Goal: Transaction & Acquisition: Subscribe to service/newsletter

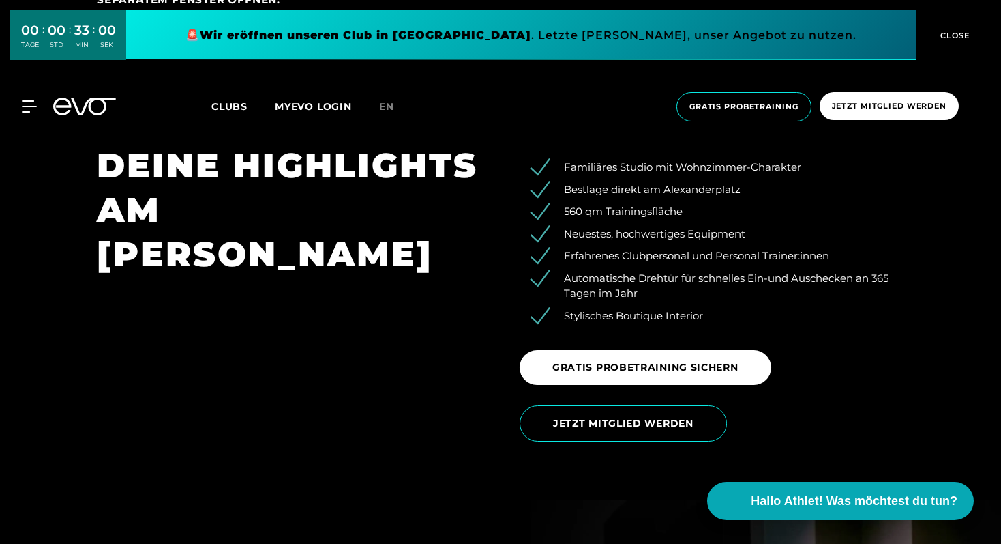
scroll to position [2137, 0]
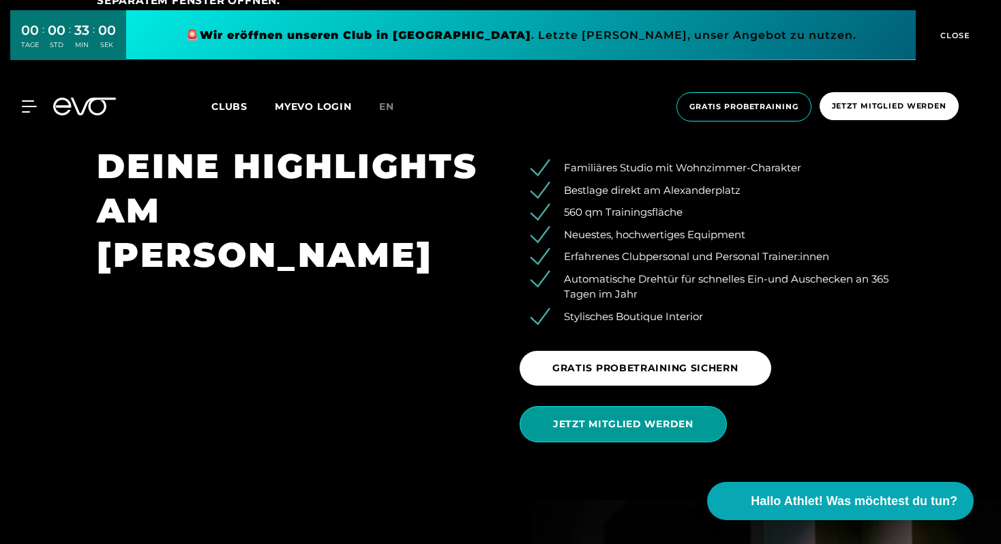
click at [593, 416] on span "JETZT MITGLIED WERDEN" at bounding box center [623, 424] width 207 height 36
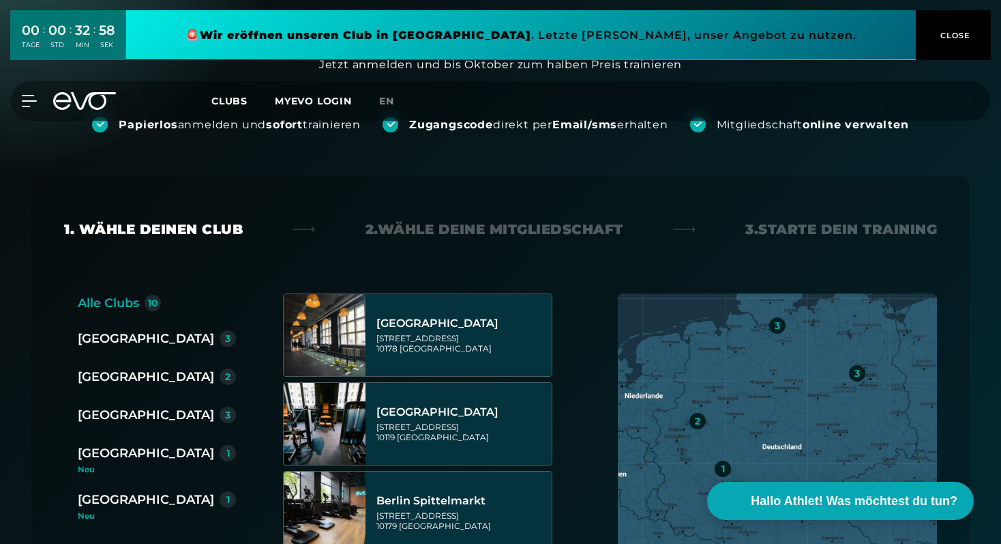
scroll to position [128, 0]
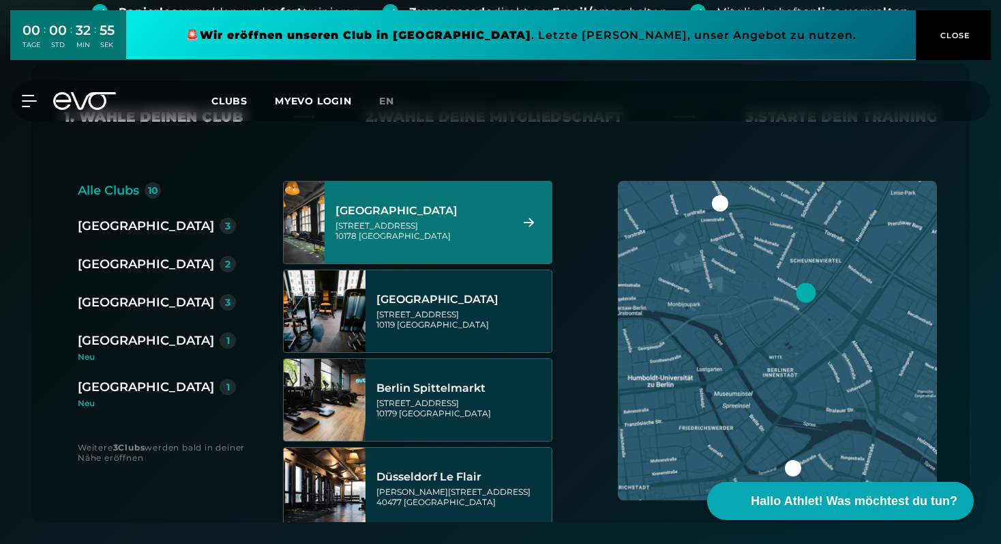
click at [404, 215] on div "[GEOGRAPHIC_DATA]" at bounding box center [421, 211] width 171 height 14
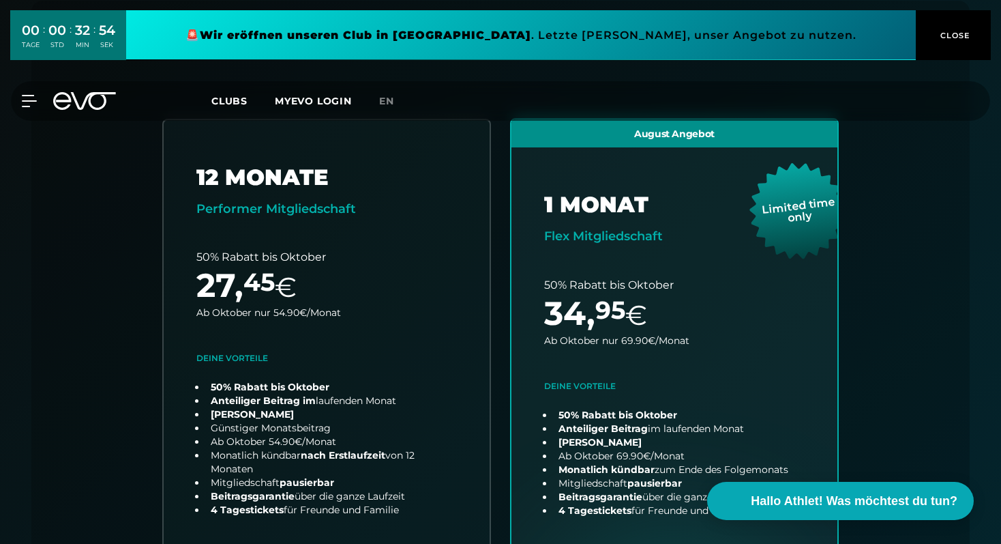
scroll to position [301, 0]
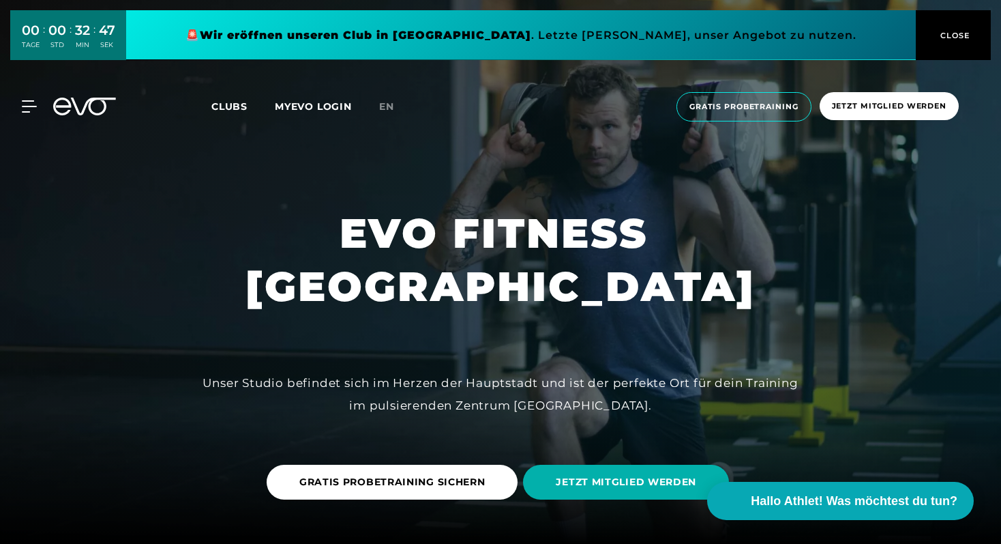
click at [224, 108] on span "Clubs" at bounding box center [229, 106] width 36 height 12
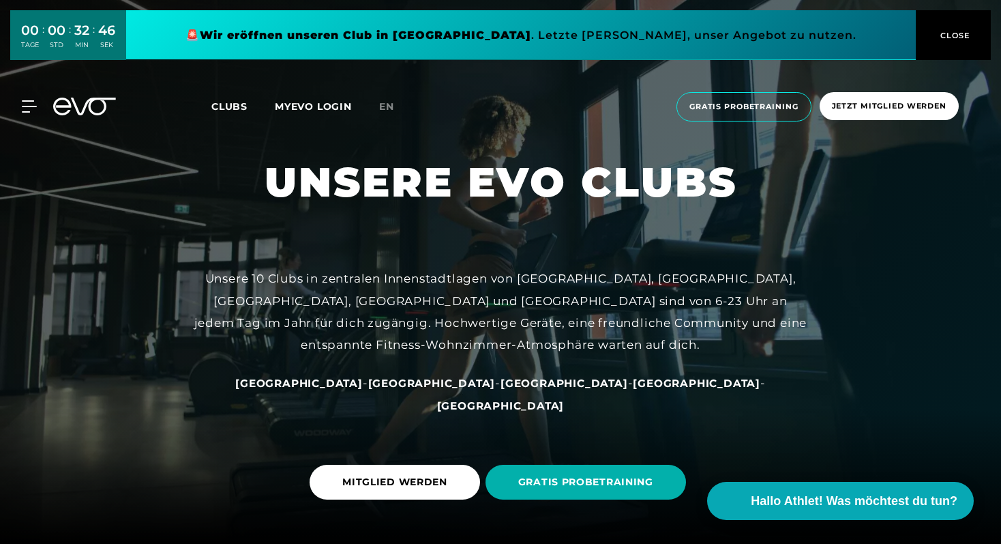
click at [307, 106] on link "MYEVO LOGIN" at bounding box center [313, 106] width 77 height 12
click at [957, 38] on span "CLOSE" at bounding box center [953, 35] width 33 height 12
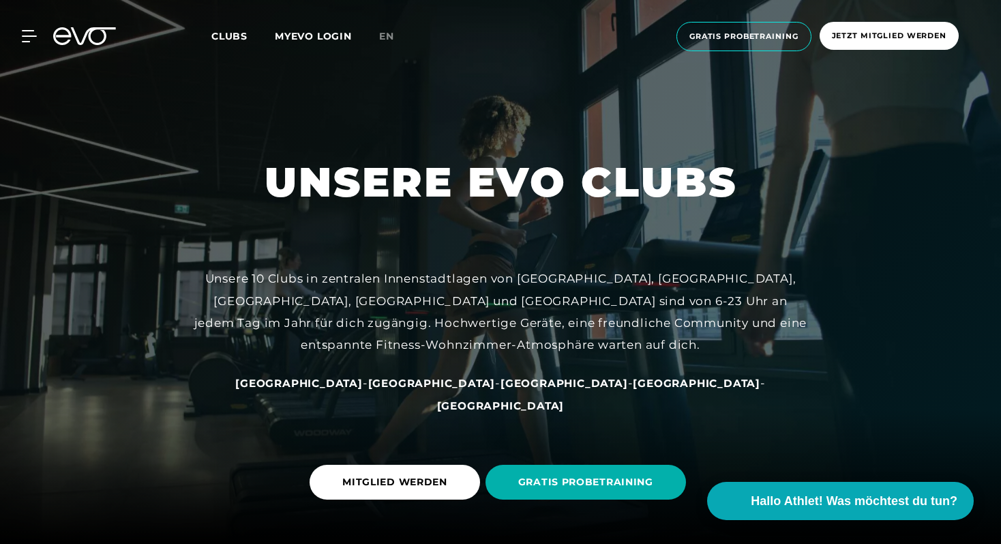
click at [35, 46] on div "MyEVO Login Über EVO Mitgliedschaften Probetraining TAGESPASS EVO Studios [GEOG…" at bounding box center [501, 36] width 996 height 51
click at [29, 41] on icon at bounding box center [32, 36] width 20 height 12
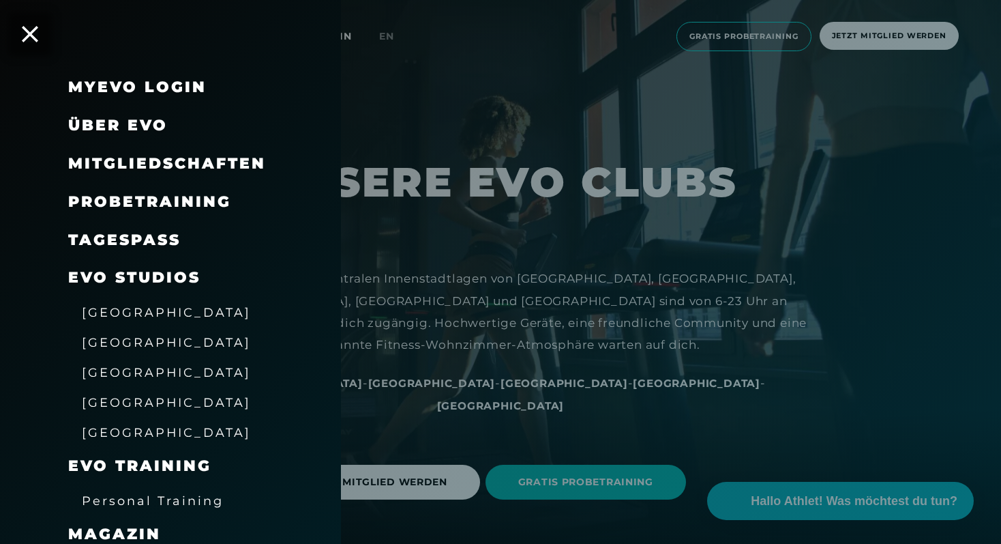
click at [136, 158] on span "Mitgliedschaften" at bounding box center [167, 163] width 198 height 18
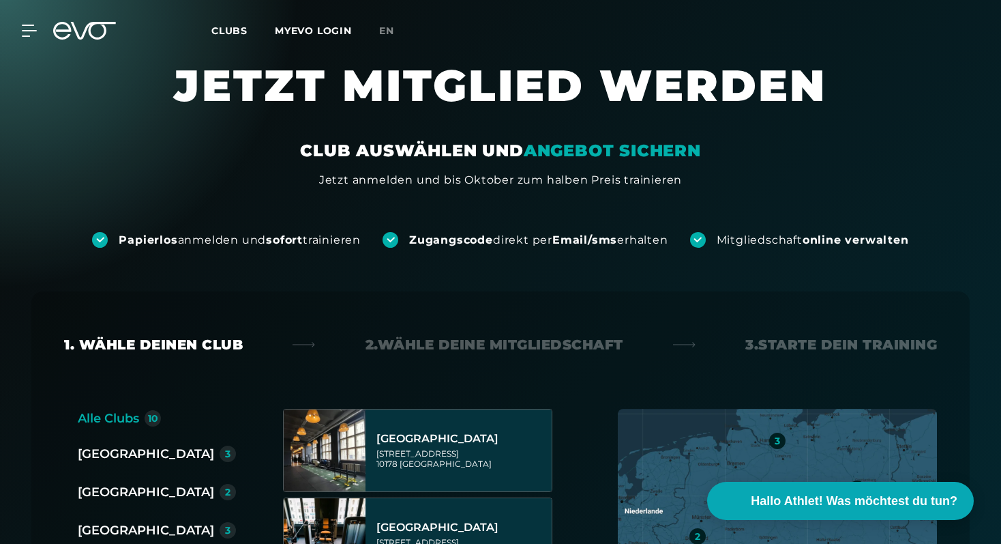
scroll to position [13, 0]
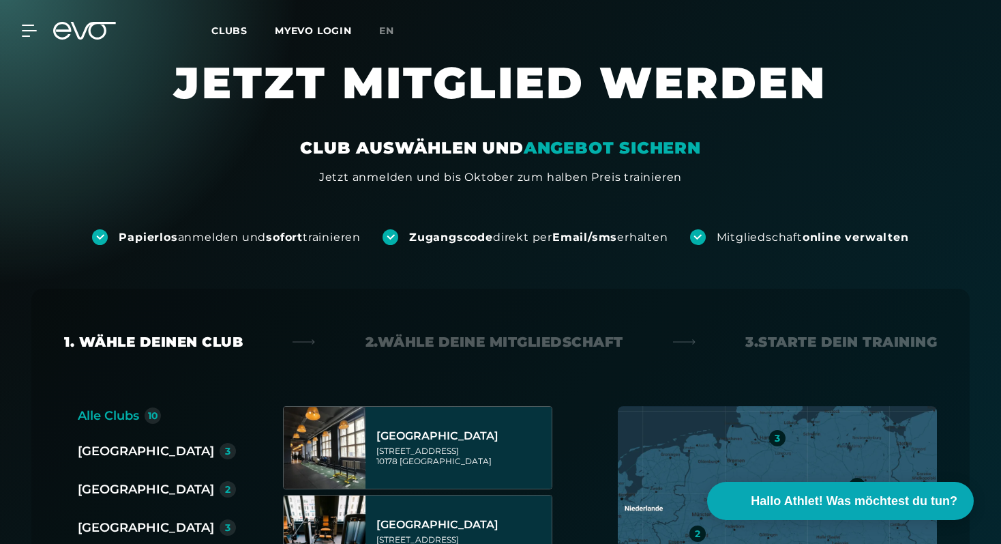
click at [590, 235] on strong "Email/sms" at bounding box center [584, 236] width 65 height 13
click at [259, 230] on div "Papierlos anmelden und sofort trainieren" at bounding box center [240, 237] width 242 height 15
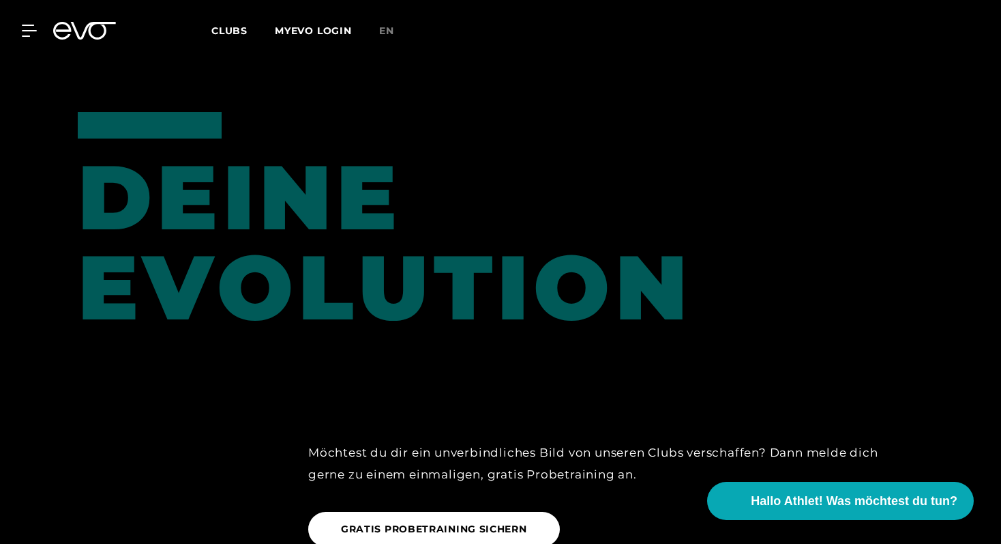
scroll to position [1174, 0]
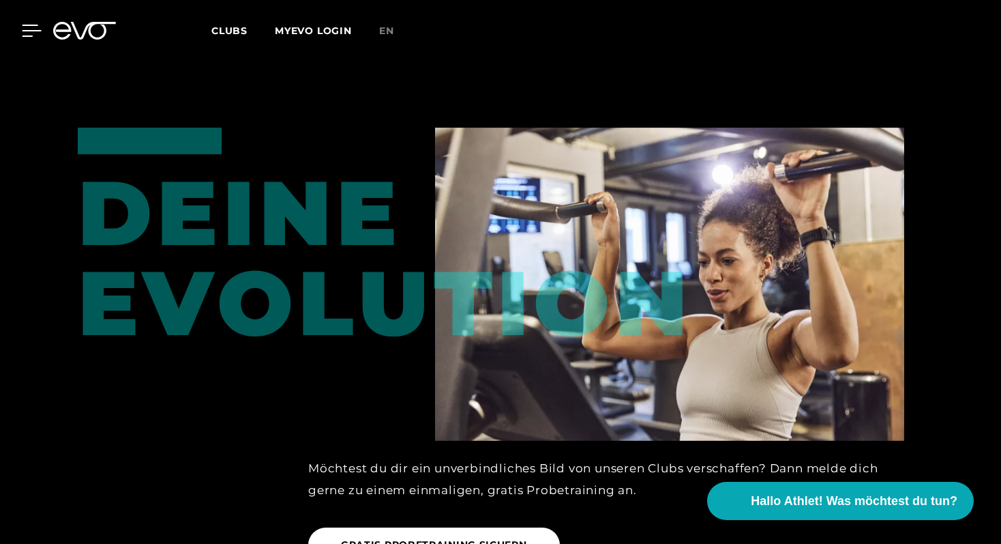
click at [33, 35] on icon at bounding box center [32, 31] width 20 height 12
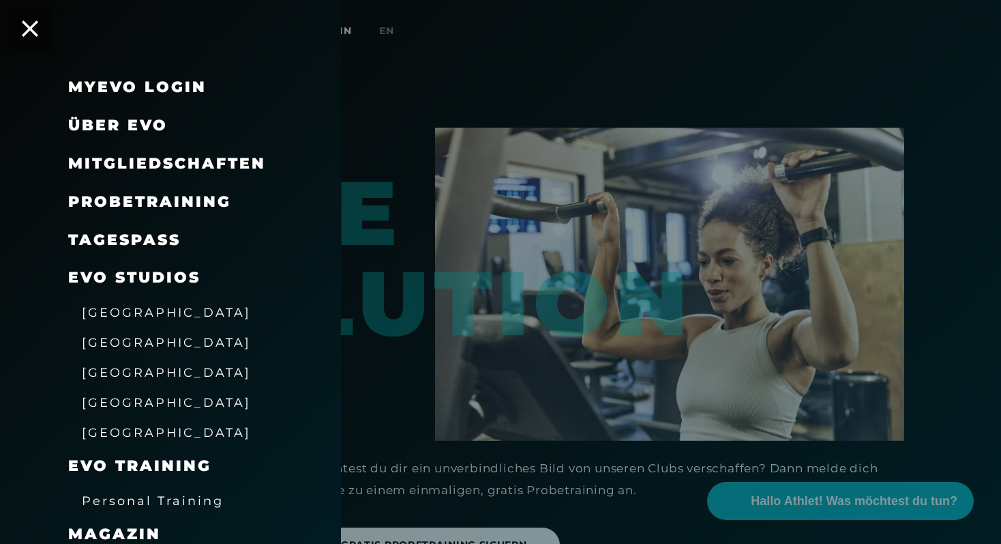
scroll to position [123, 0]
